Goal: Task Accomplishment & Management: Complete application form

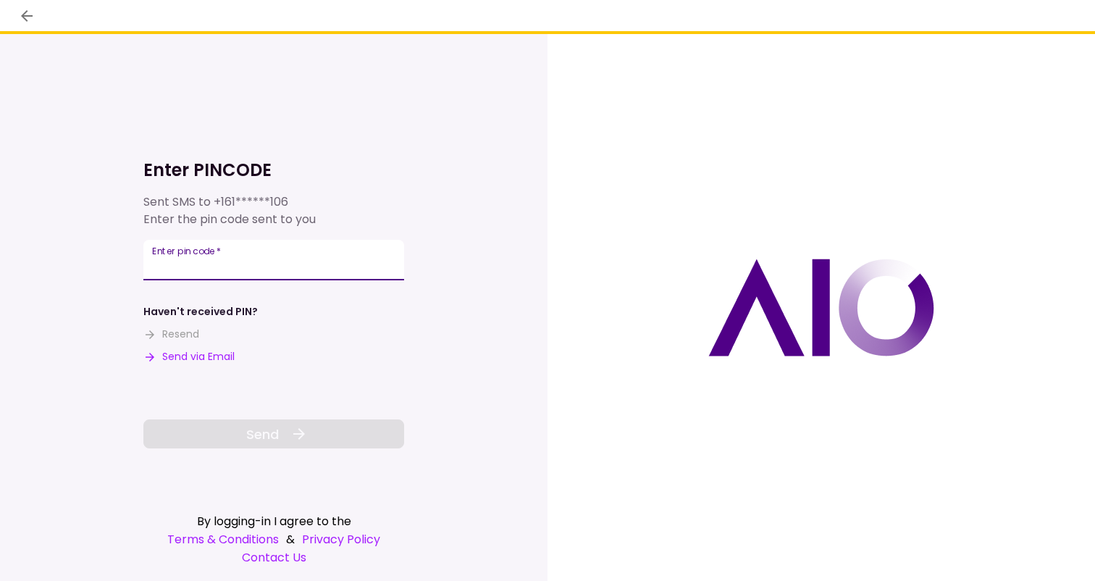
click at [269, 259] on input "Enter pin code   *" at bounding box center [273, 260] width 261 height 41
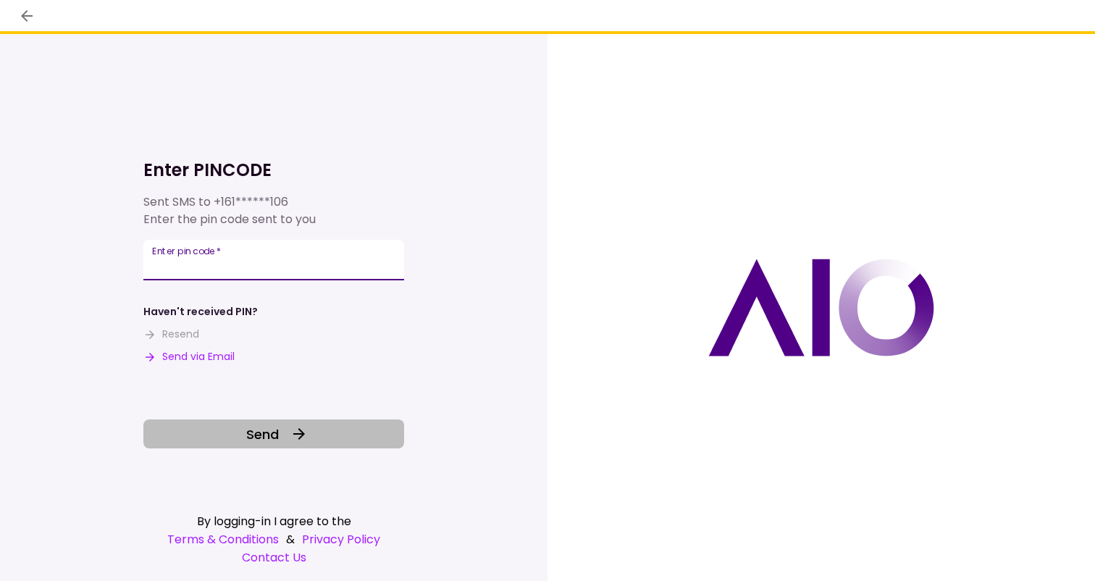
type input "******"
click at [264, 432] on span "Send" at bounding box center [262, 434] width 33 height 20
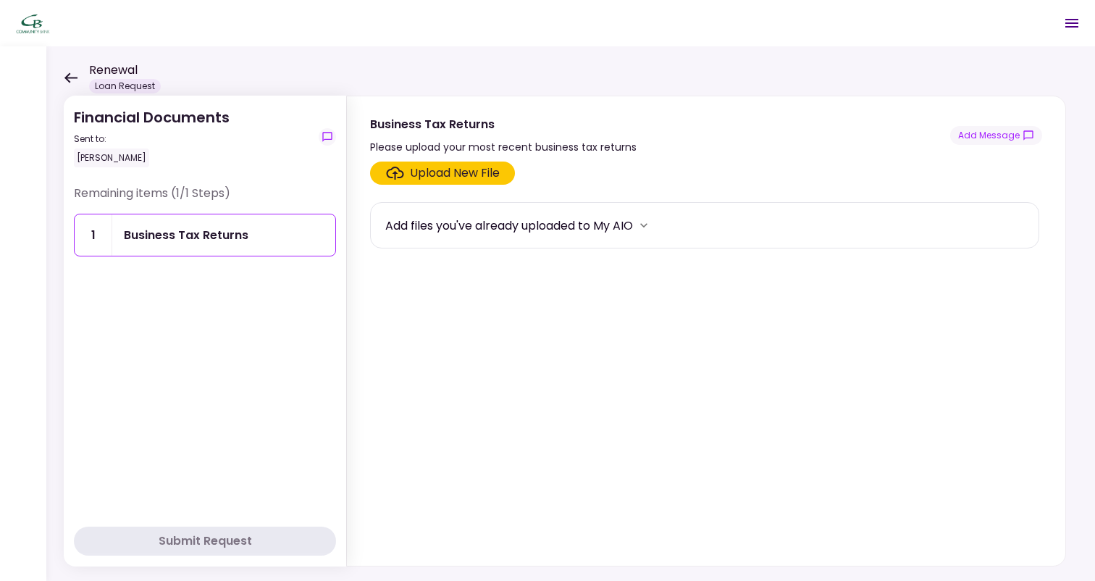
click at [432, 175] on div "Upload New File" at bounding box center [455, 172] width 90 height 17
click at [0, 0] on input "Upload New File" at bounding box center [0, 0] width 0 height 0
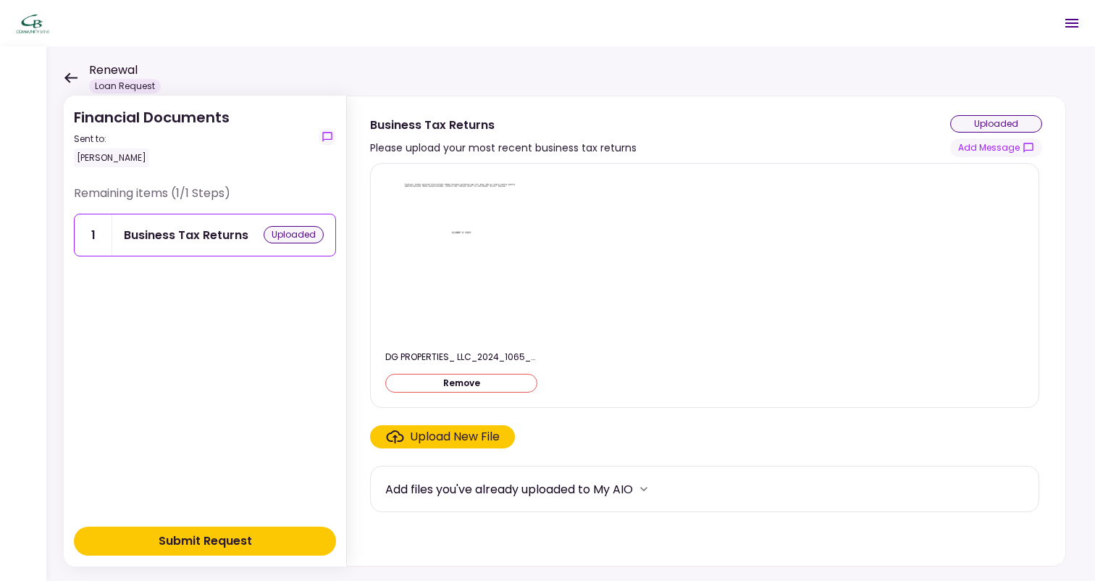
click at [240, 536] on div "Submit Request" at bounding box center [205, 540] width 93 height 17
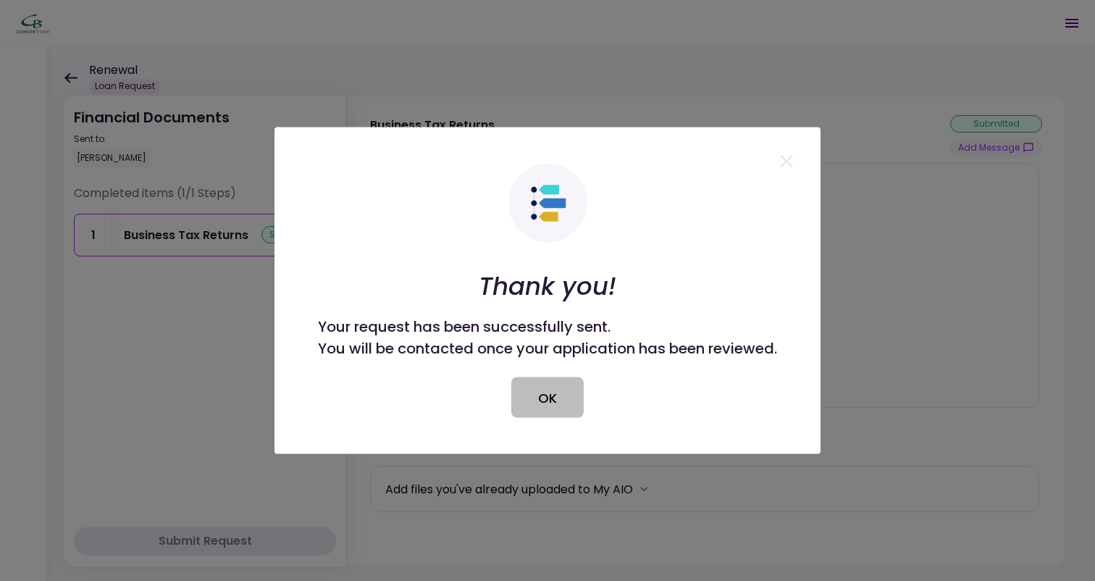
click at [559, 418] on button "OK" at bounding box center [547, 397] width 72 height 41
